Goal: Task Accomplishment & Management: Complete application form

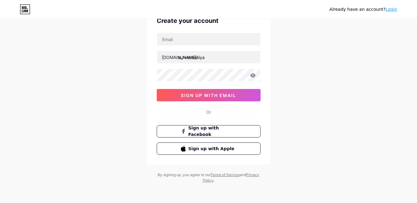
scroll to position [2, 0]
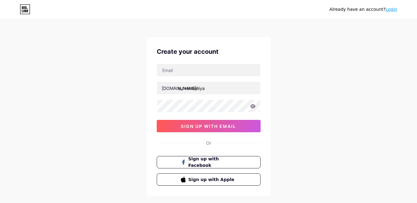
click at [199, 60] on div "Create your account [DOMAIN_NAME]/ survensaniya 0cAFcWeA4-bXKwX71BLkFraX4ifYLqQ…" at bounding box center [209, 116] width 124 height 159
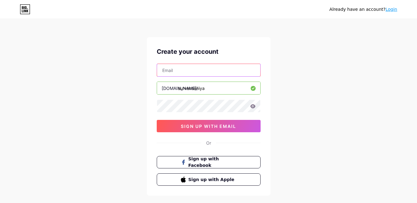
click at [200, 67] on input "text" at bounding box center [208, 70] width 103 height 12
type input "[EMAIL_ADDRESS][DOMAIN_NAME]"
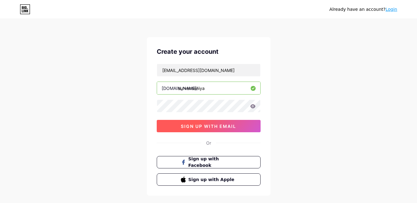
click at [196, 125] on span "sign up with email" at bounding box center [208, 126] width 55 height 5
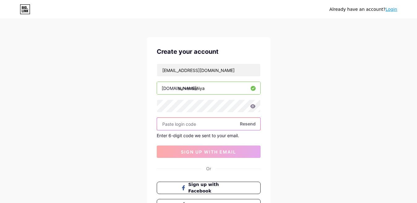
paste input "917459"
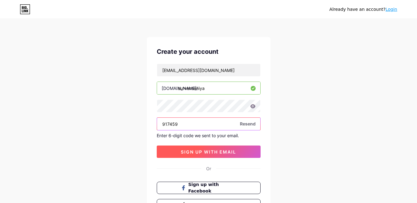
type input "917459"
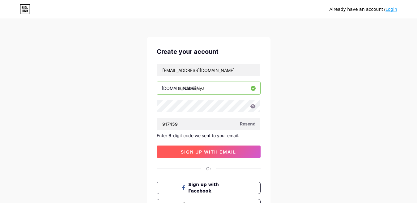
click at [208, 152] on span "sign up with email" at bounding box center [208, 151] width 55 height 5
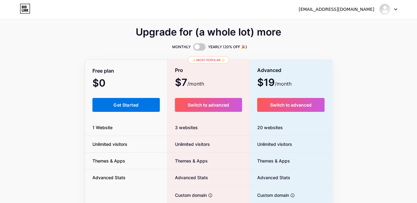
click at [105, 108] on button "Get Started" at bounding box center [126, 105] width 68 height 14
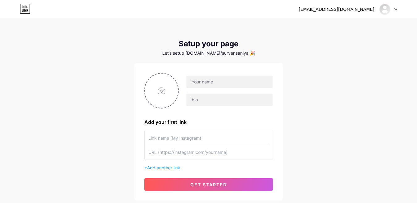
click at [218, 107] on div at bounding box center [208, 91] width 129 height 36
click at [213, 96] on input "text" at bounding box center [229, 100] width 86 height 12
paste input "Are you looking for call girls and escort service - Visit"
drag, startPoint x: 254, startPoint y: 100, endPoint x: 289, endPoint y: 100, distance: 35.6
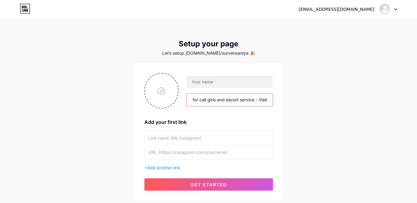
click at [289, 100] on div "[EMAIL_ADDRESS][DOMAIN_NAME] Dashboard Logout Setup your page Let’s setup [DOMA…" at bounding box center [208, 110] width 417 height 220
type input "Are you looking for call girls and escort service"
click at [169, 141] on input "text" at bounding box center [208, 138] width 121 height 14
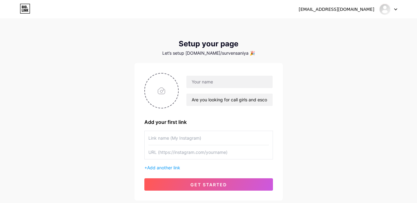
paste input "Bangalore call girls"
type input "Bangalore call girls"
click at [189, 151] on input "text" at bounding box center [208, 152] width 121 height 14
paste input "[URL][DOMAIN_NAME]"
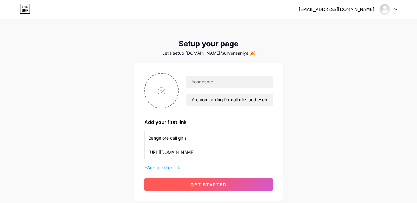
type input "[URL][DOMAIN_NAME]"
click at [201, 183] on span "get started" at bounding box center [208, 184] width 36 height 5
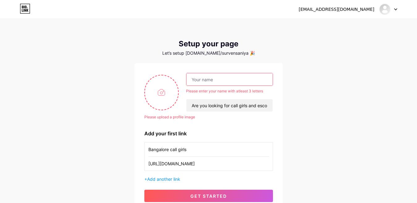
click at [214, 78] on input "text" at bounding box center [229, 79] width 86 height 12
paste input "survensaniya"
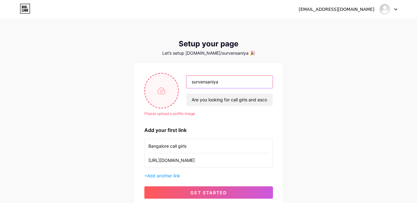
type input "survensaniya"
click at [168, 89] on input "file" at bounding box center [161, 91] width 33 height 34
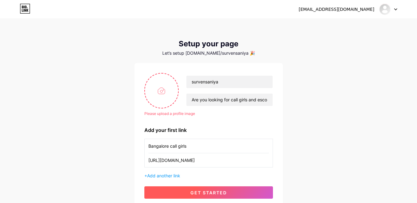
click at [236, 188] on button "get started" at bounding box center [208, 192] width 129 height 12
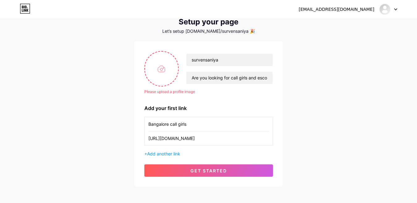
scroll to position [50, 0]
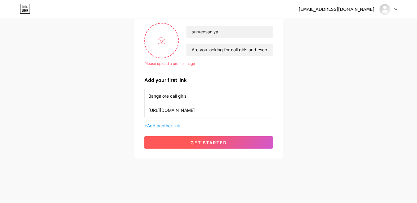
click at [237, 138] on button "get started" at bounding box center [208, 142] width 129 height 12
click at [221, 140] on span "get started" at bounding box center [208, 142] width 36 height 5
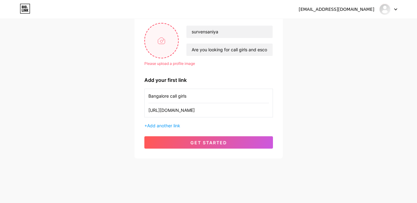
click at [161, 36] on input "file" at bounding box center [161, 40] width 33 height 34
type input "C:\fakepath\download.jpg"
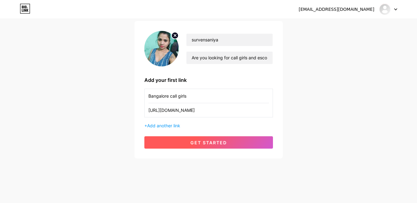
click at [236, 142] on button "get started" at bounding box center [208, 142] width 129 height 12
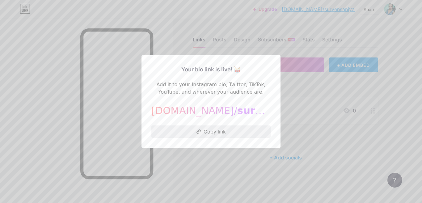
click at [203, 135] on button "Copy link" at bounding box center [211, 132] width 119 height 12
